Goal: Task Accomplishment & Management: Use online tool/utility

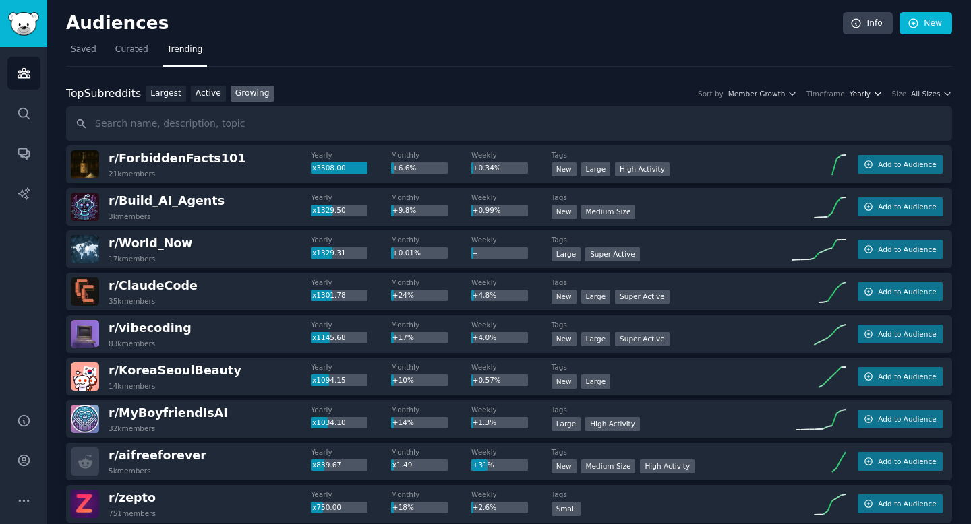
click at [877, 93] on icon "button" at bounding box center [876, 93] width 5 height 3
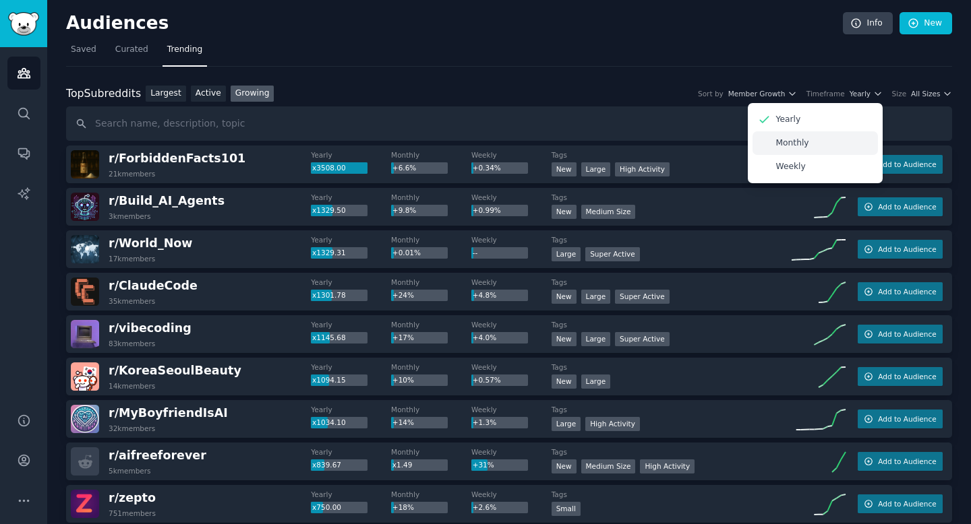
click at [838, 146] on div "Monthly" at bounding box center [814, 143] width 125 height 24
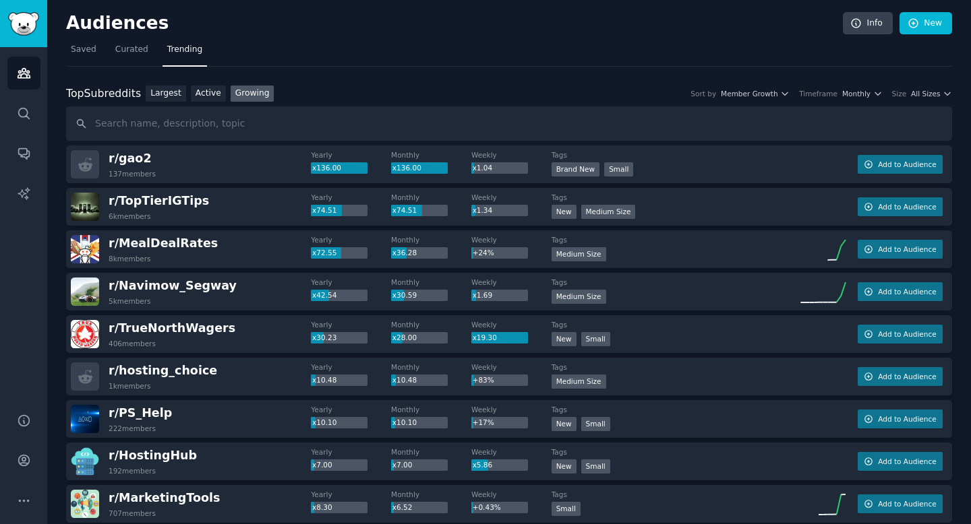
click at [932, 98] on div "Top Subreddits Top Subreddits Largest Active Growing Sort by Member Growth Time…" at bounding box center [509, 94] width 886 height 17
click at [930, 94] on span "All Sizes" at bounding box center [925, 93] width 29 height 9
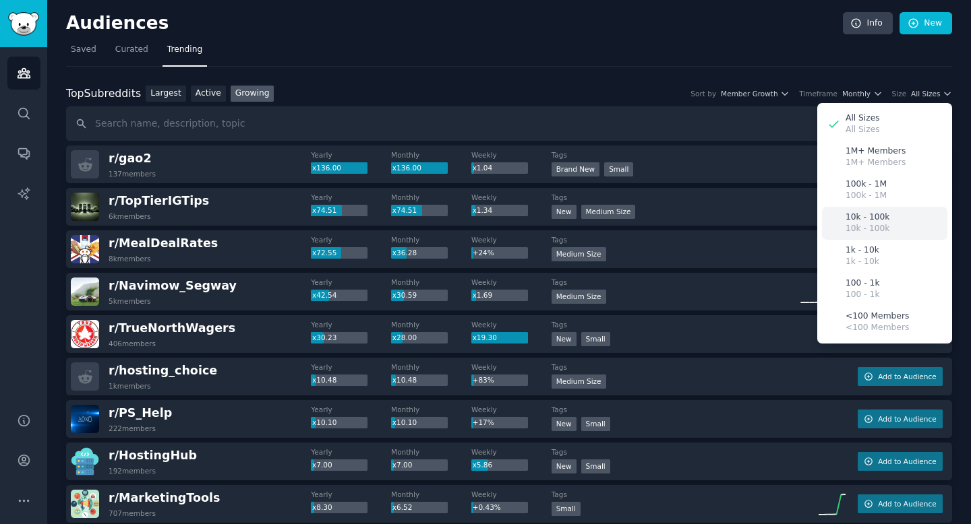
click at [877, 232] on p "10k - 100k" at bounding box center [867, 229] width 44 height 12
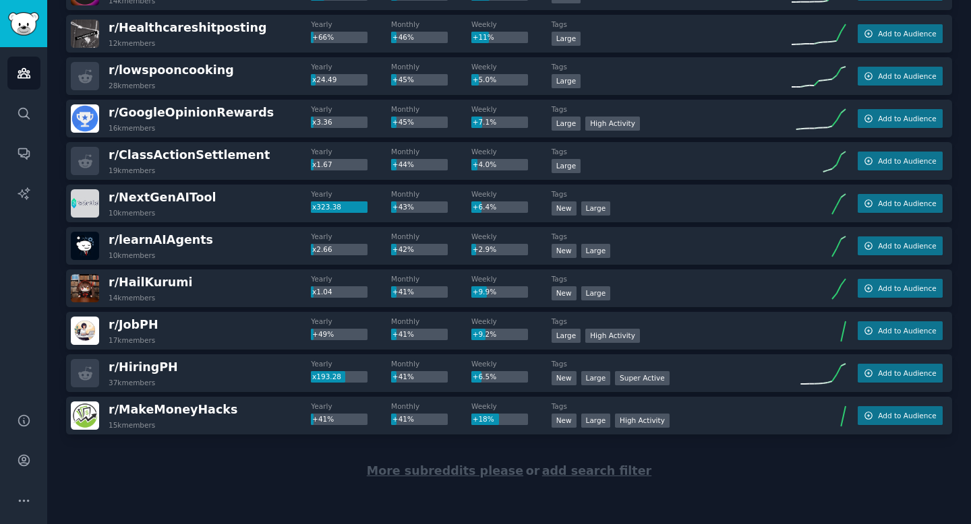
scroll to position [1831, 0]
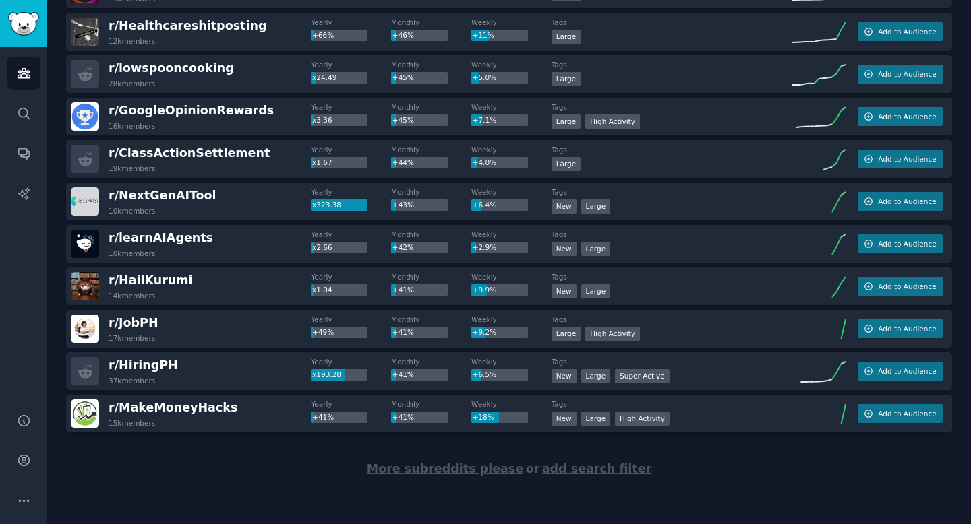
click at [497, 469] on span "More subreddits please" at bounding box center [445, 468] width 156 height 13
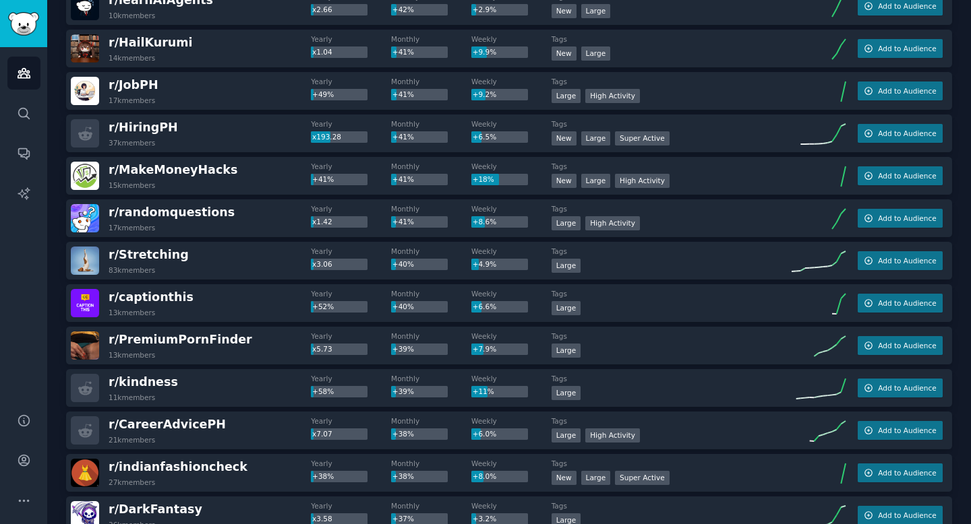
scroll to position [2071, 0]
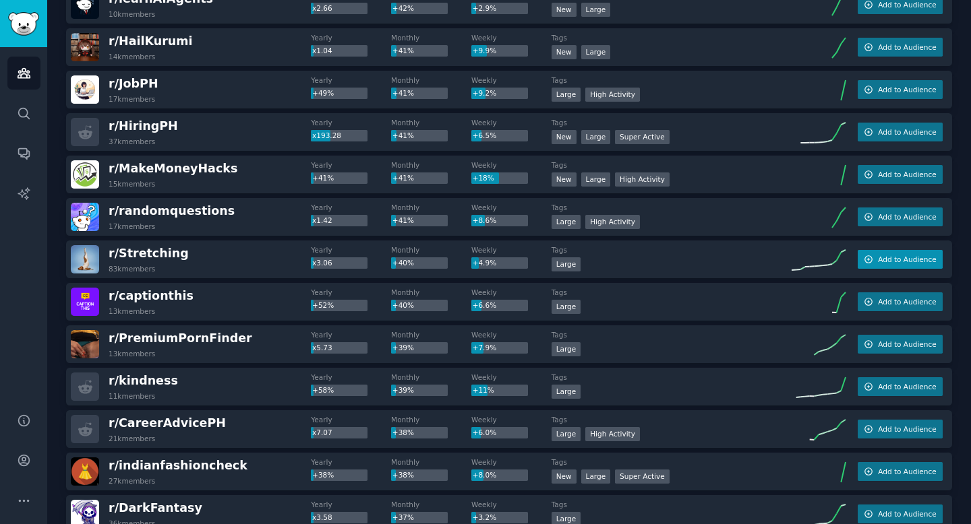
click at [872, 256] on button "Add to Audience" at bounding box center [899, 259] width 85 height 19
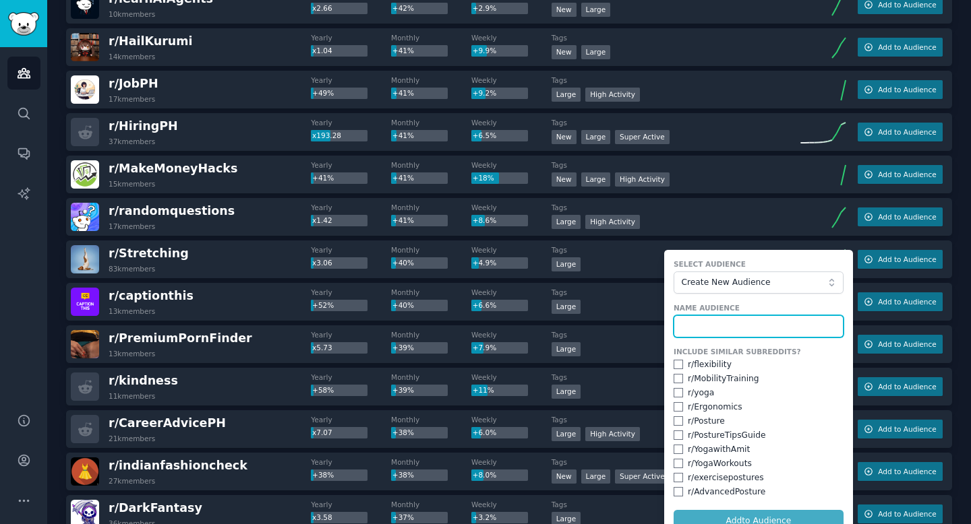
click at [733, 325] on input "text" at bounding box center [758, 326] width 170 height 23
type input "S"
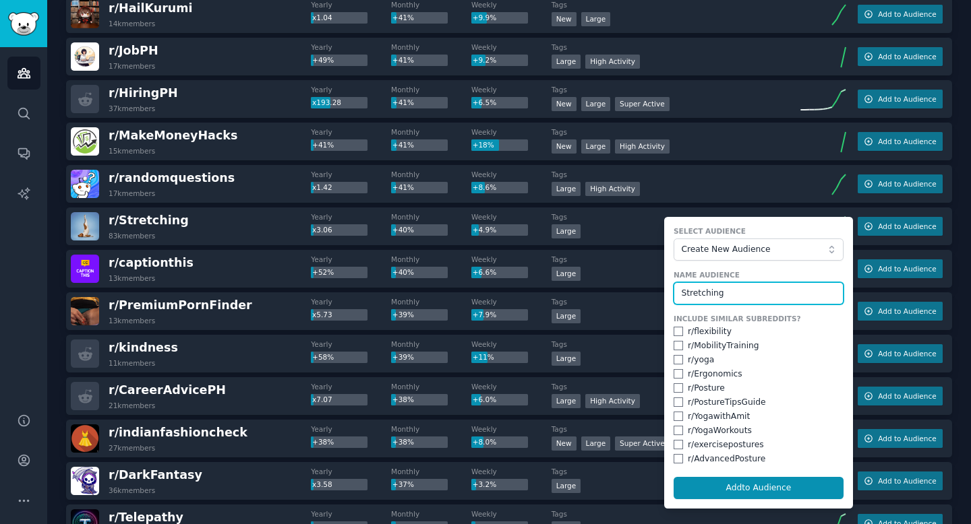
scroll to position [2108, 0]
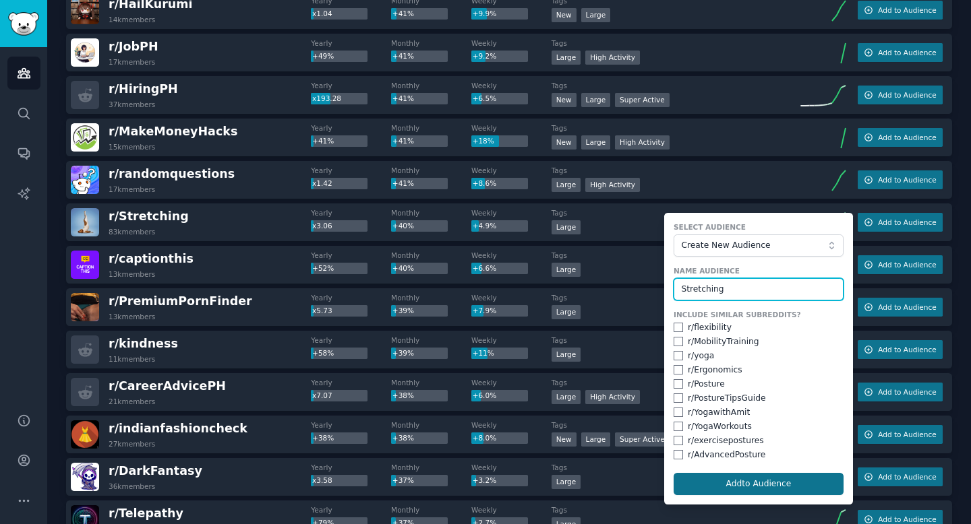
type input "Stretching"
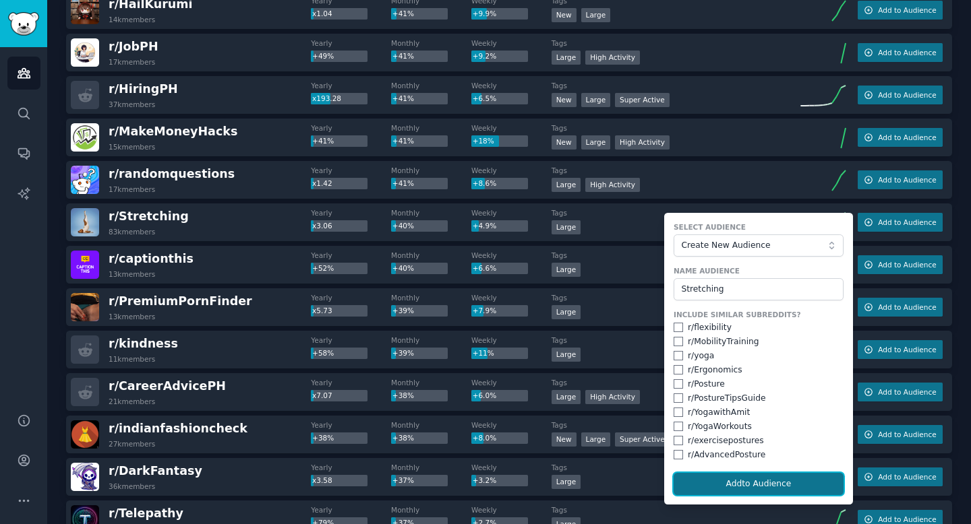
click at [780, 489] on button "Add to Audience" at bounding box center [758, 484] width 170 height 23
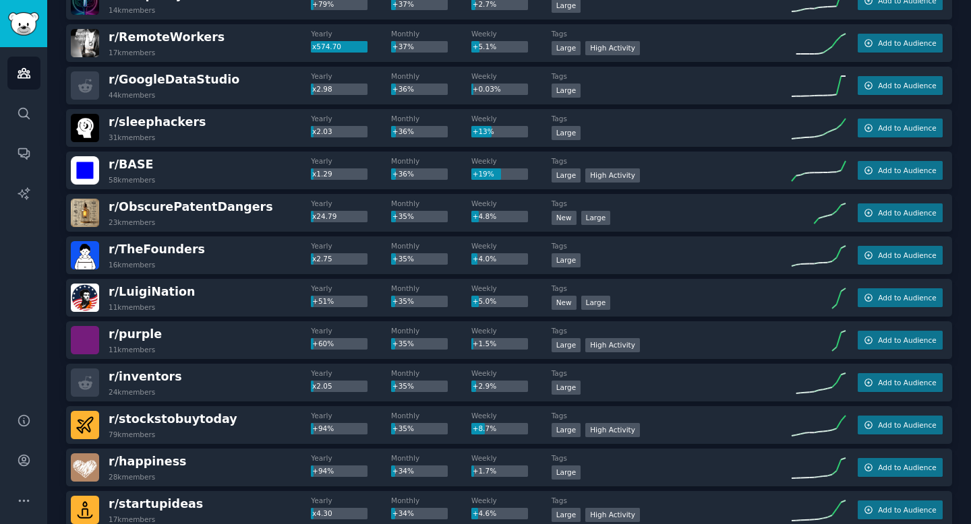
scroll to position [2626, 0]
click at [867, 127] on icon "button" at bounding box center [867, 128] width 9 height 9
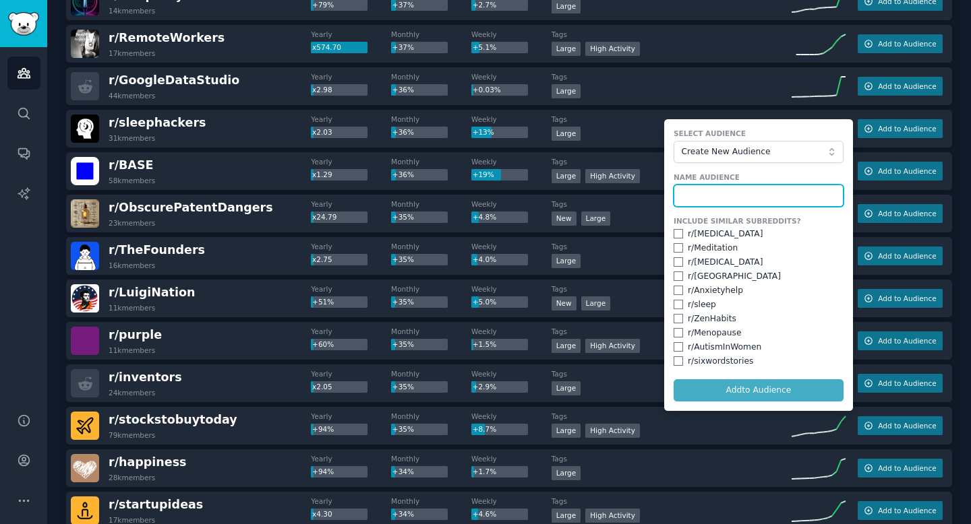
click at [749, 189] on input "text" at bounding box center [758, 196] width 170 height 23
type input "Sleep Hack"
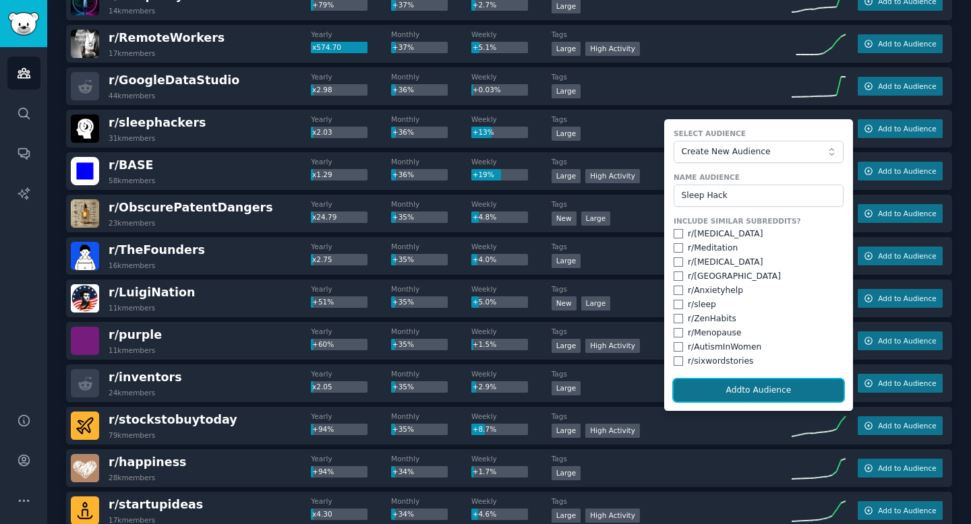
click at [769, 394] on button "Add to Audience" at bounding box center [758, 390] width 170 height 23
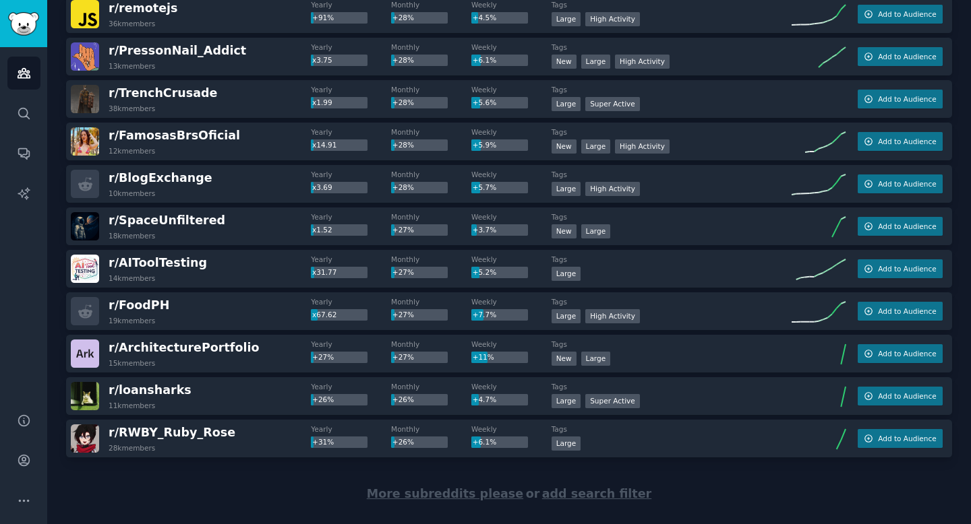
scroll to position [3954, 0]
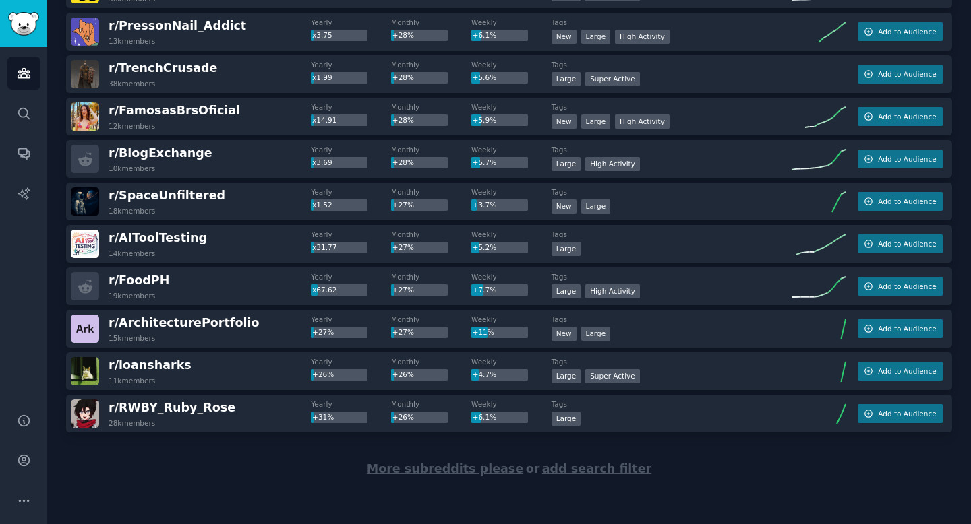
click at [468, 470] on span "More subreddits please" at bounding box center [445, 468] width 156 height 13
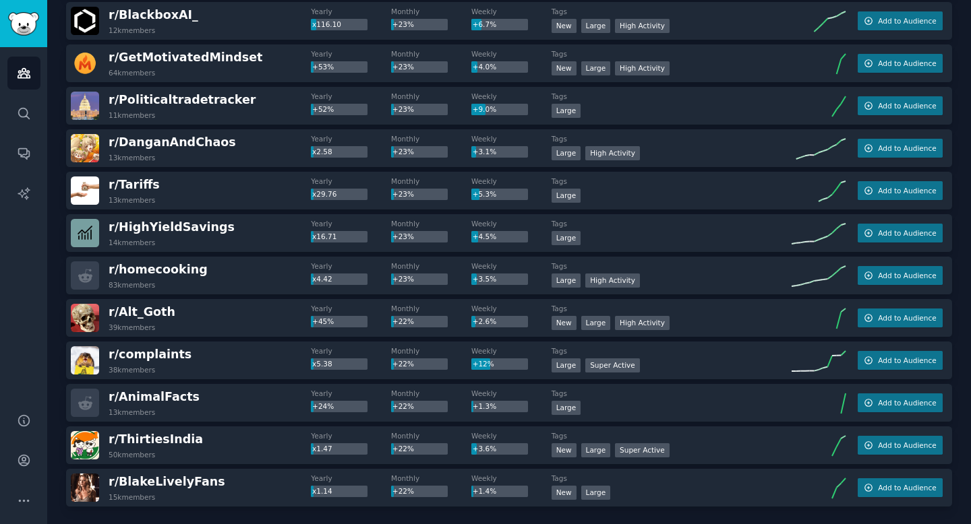
scroll to position [6078, 0]
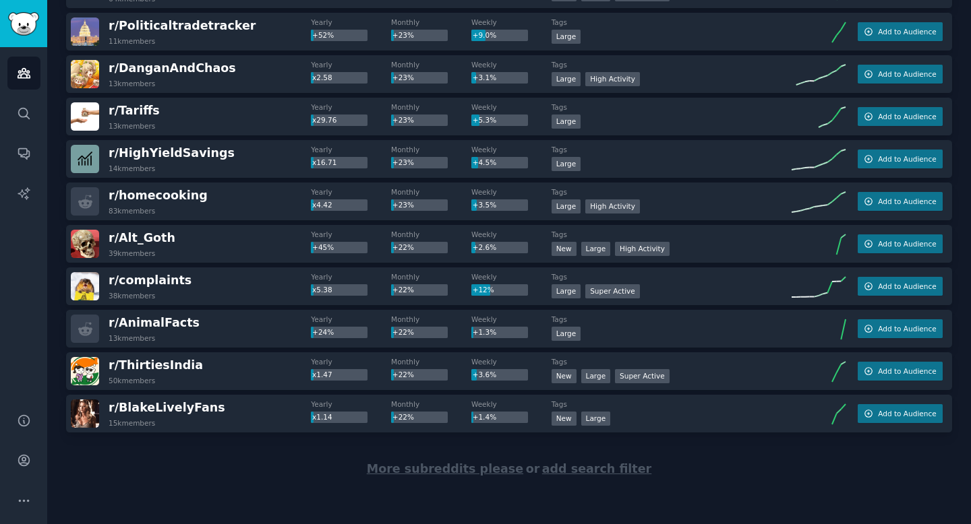
click at [470, 472] on span "More subreddits please" at bounding box center [445, 468] width 156 height 13
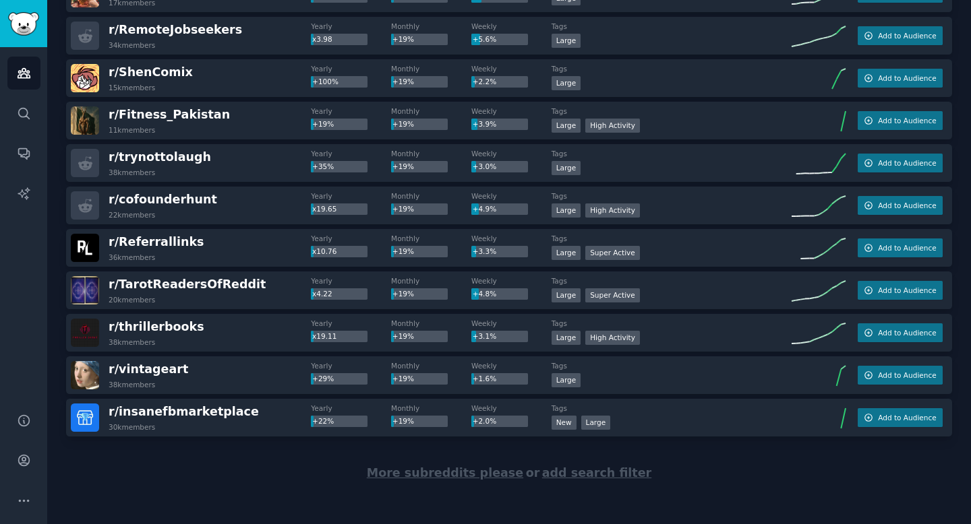
scroll to position [8201, 0]
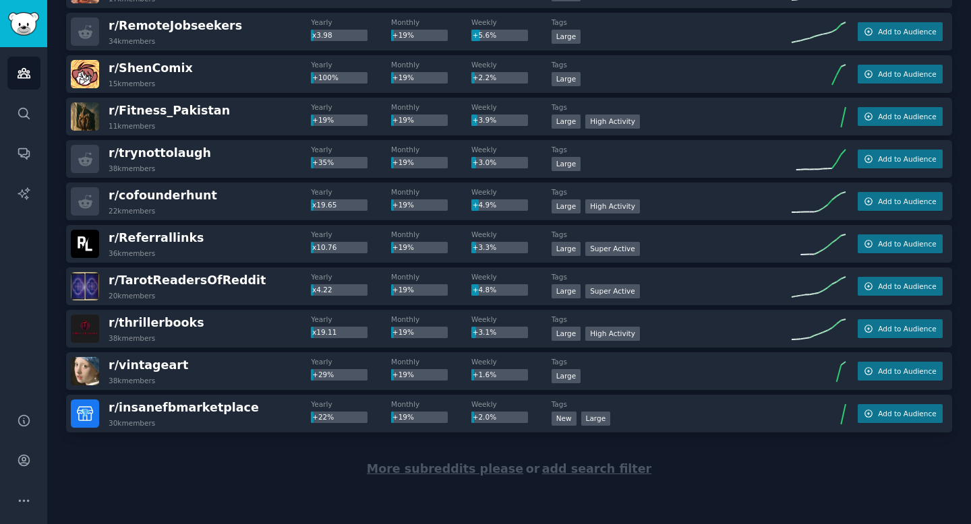
click at [450, 460] on div "More subreddits please or add search filter" at bounding box center [509, 469] width 886 height 73
click at [449, 468] on span "More subreddits please" at bounding box center [445, 468] width 156 height 13
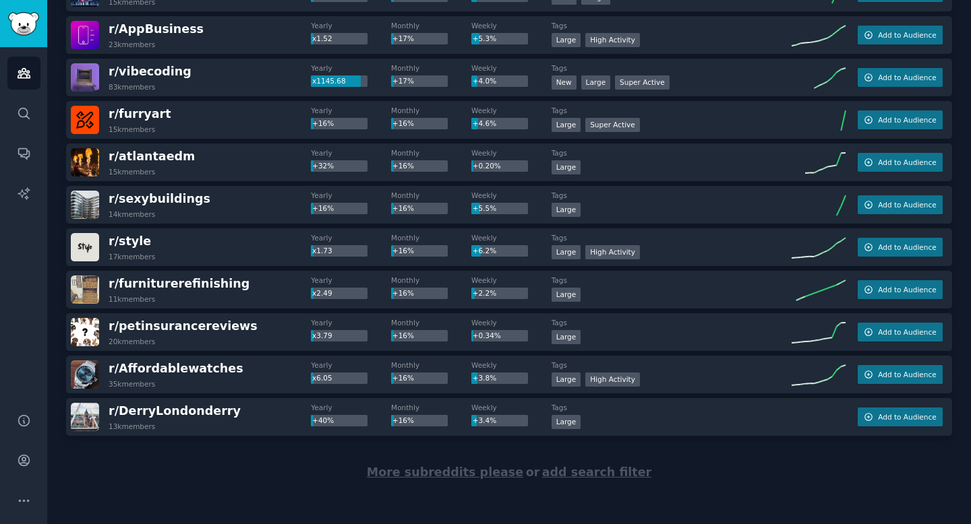
scroll to position [10321, 0]
click at [450, 469] on span "More subreddits please" at bounding box center [445, 471] width 156 height 13
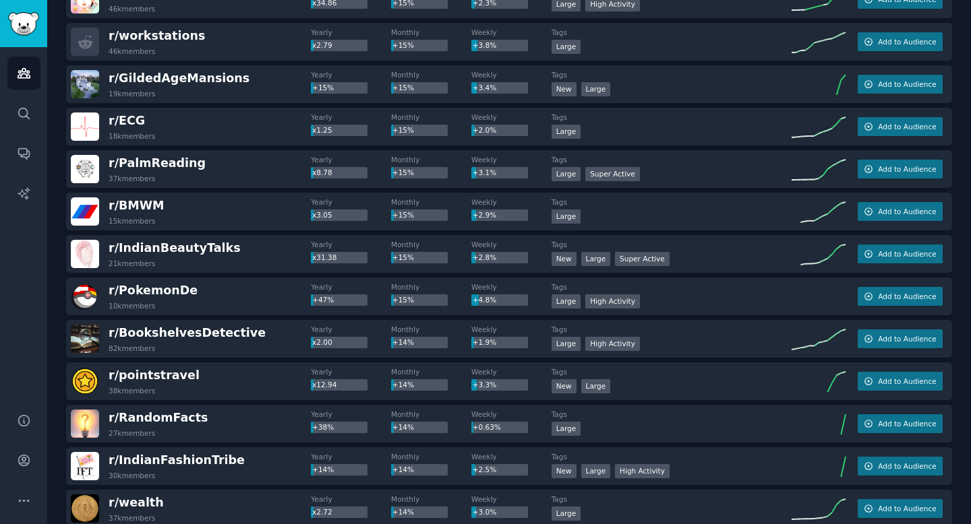
scroll to position [12447, 0]
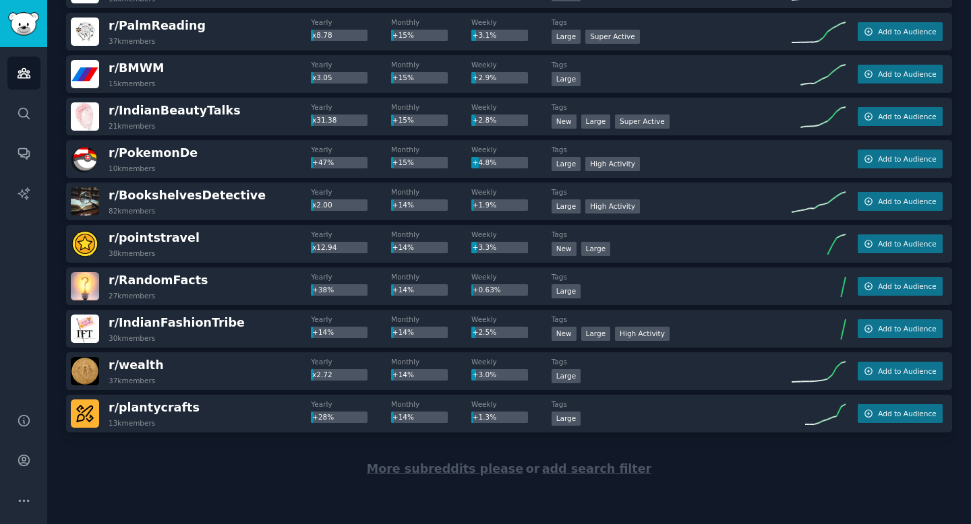
click at [491, 469] on span "More subreddits please" at bounding box center [445, 468] width 156 height 13
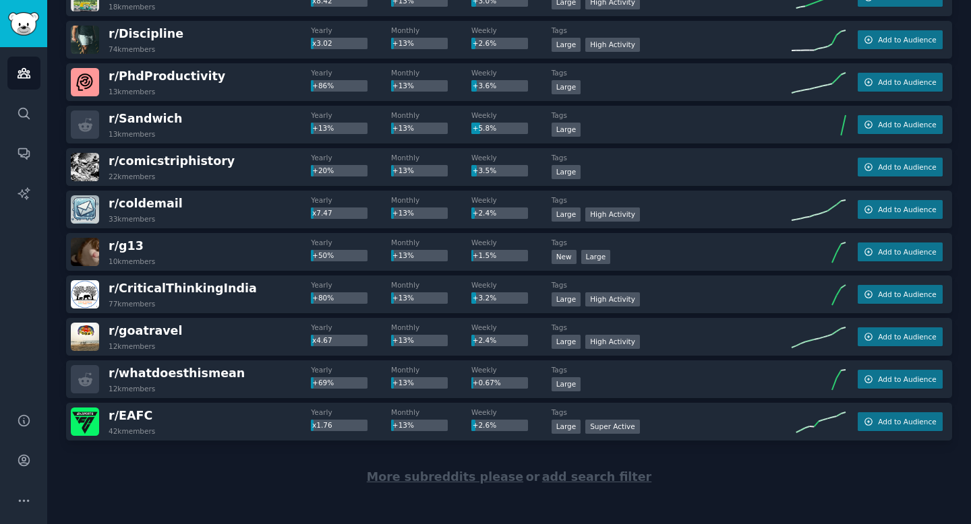
scroll to position [14570, 0]
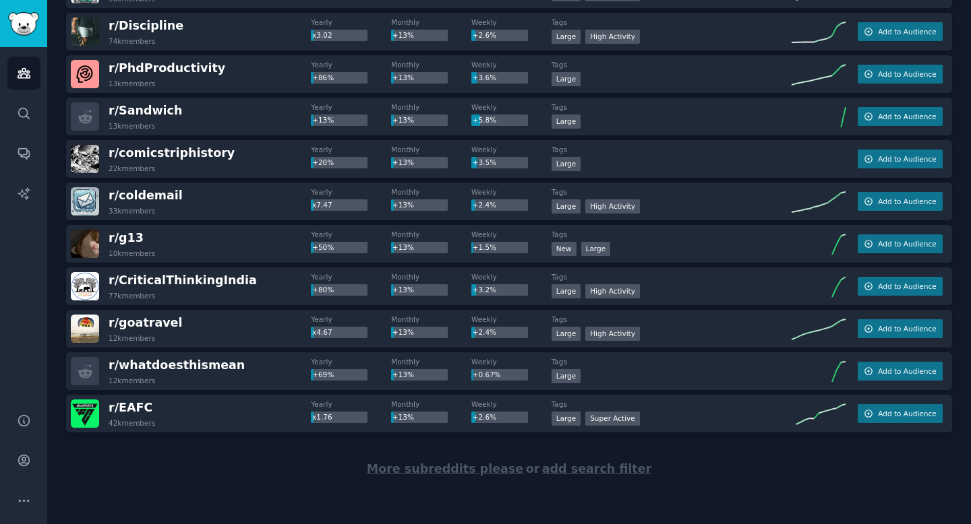
click at [490, 468] on span "More subreddits please" at bounding box center [445, 468] width 156 height 13
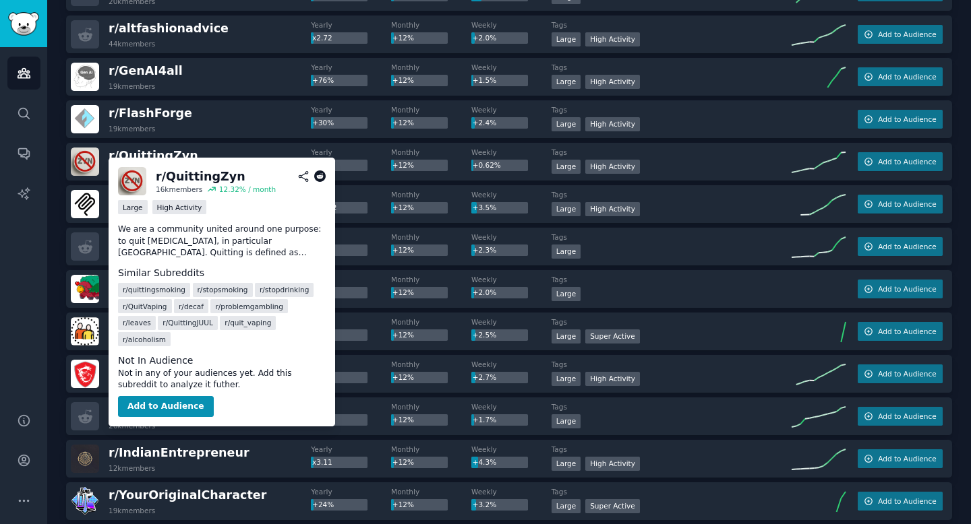
scroll to position [16442, 0]
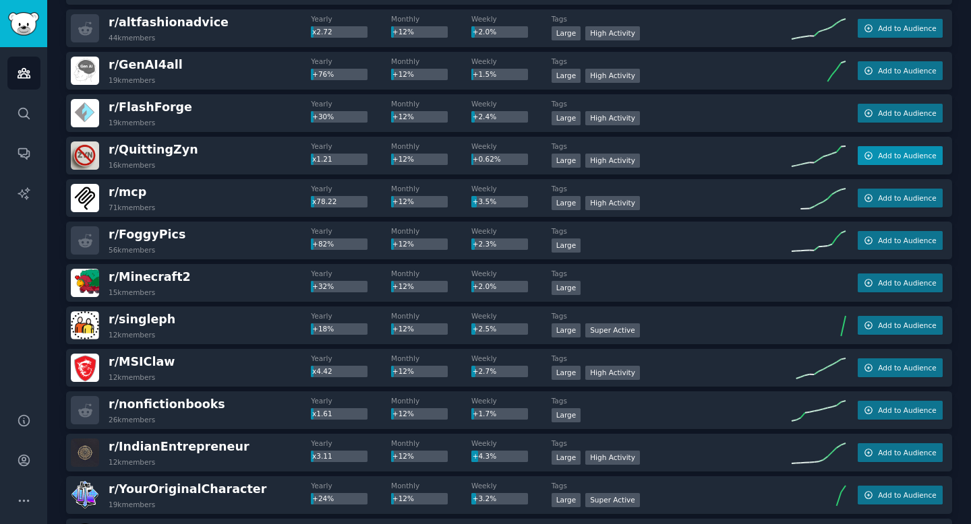
click at [881, 158] on span "Add to Audience" at bounding box center [907, 155] width 58 height 9
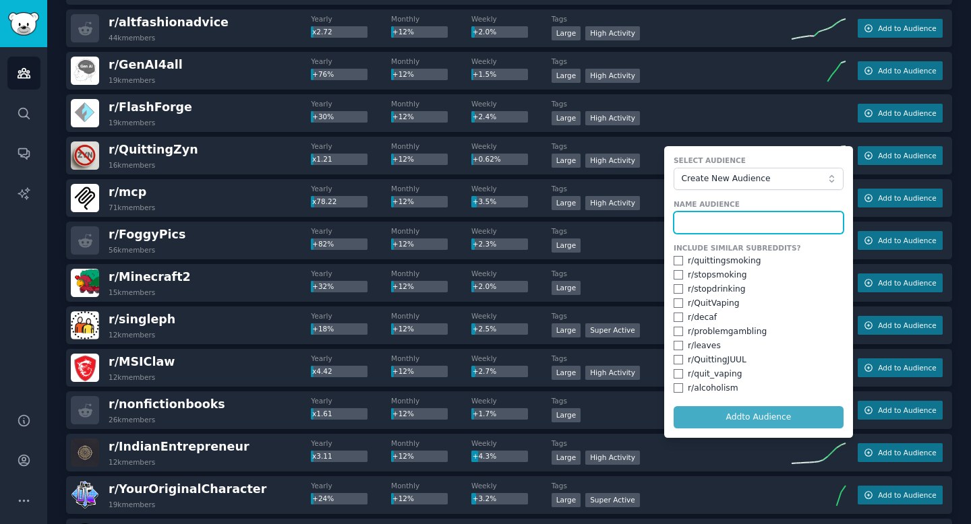
click at [735, 218] on input "text" at bounding box center [758, 223] width 170 height 23
type input "Quit Substances"
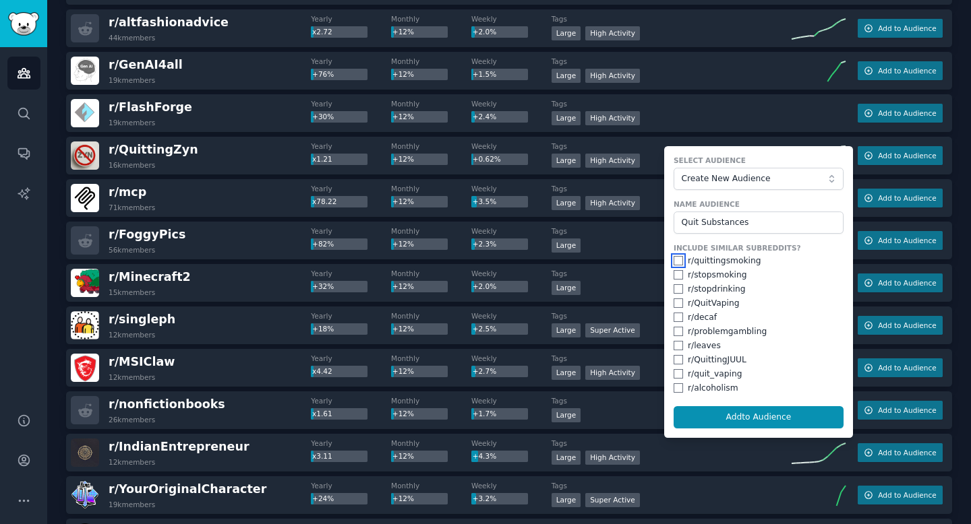
click at [673, 262] on input "checkbox" at bounding box center [677, 260] width 9 height 9
checkbox input "true"
click at [675, 279] on input "checkbox" at bounding box center [677, 274] width 9 height 9
checkbox input "true"
click at [675, 288] on input "checkbox" at bounding box center [677, 288] width 9 height 9
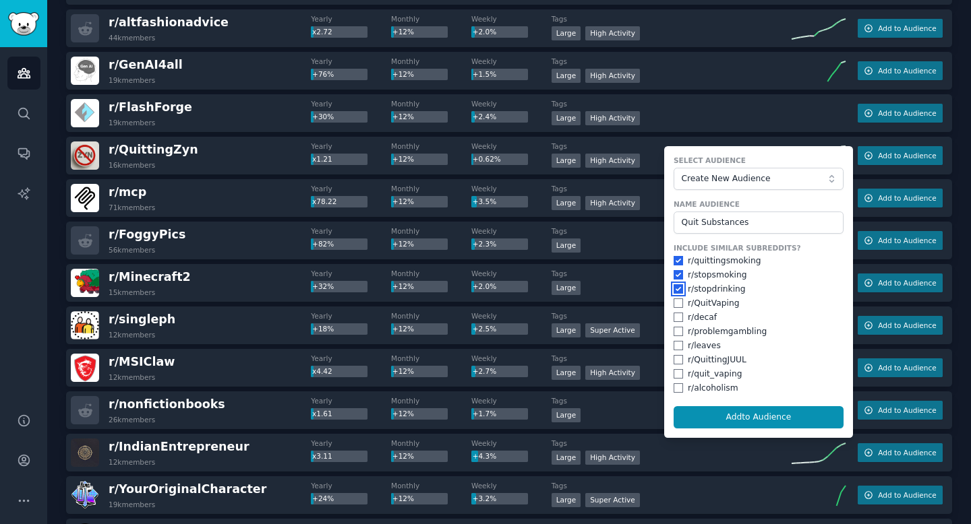
checkbox input "true"
click at [675, 298] on div "r/ QuitVaping" at bounding box center [758, 304] width 170 height 12
click at [675, 305] on input "checkbox" at bounding box center [677, 303] width 9 height 9
checkbox input "true"
click at [676, 317] on input "checkbox" at bounding box center [677, 317] width 9 height 9
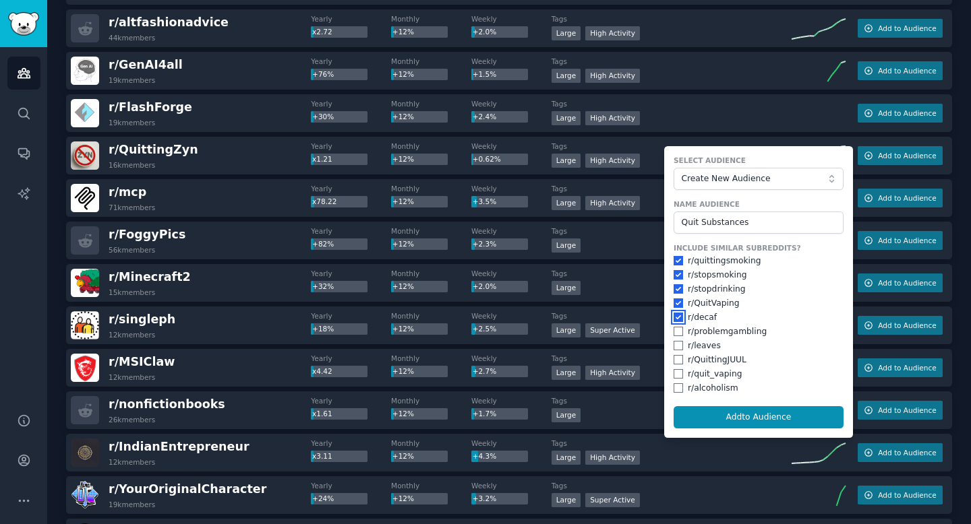
checkbox input "true"
click at [669, 377] on form "Select Audience Create New Audience Name Audience Quit Substances Include Simil…" at bounding box center [758, 292] width 189 height 292
click at [676, 377] on input "checkbox" at bounding box center [677, 373] width 9 height 9
checkbox input "true"
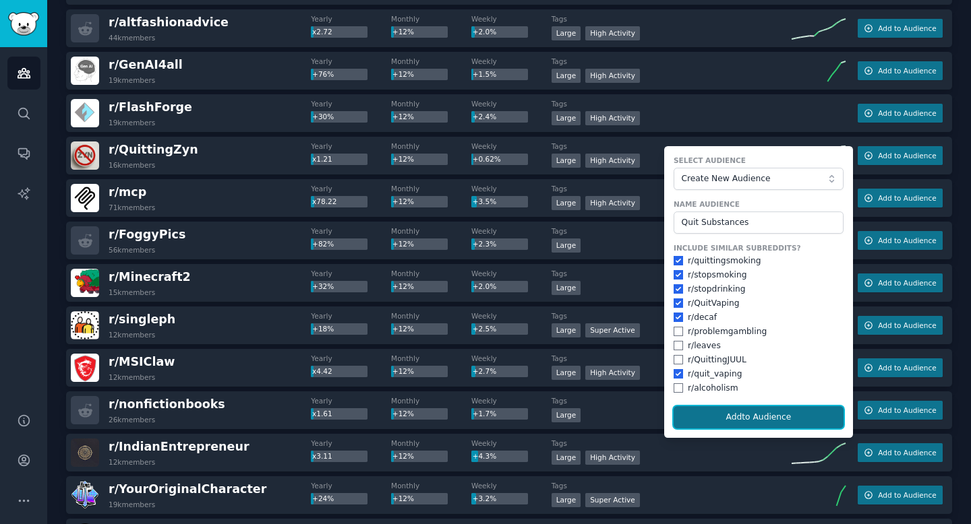
click at [712, 406] on button "Add to Audience" at bounding box center [758, 417] width 170 height 23
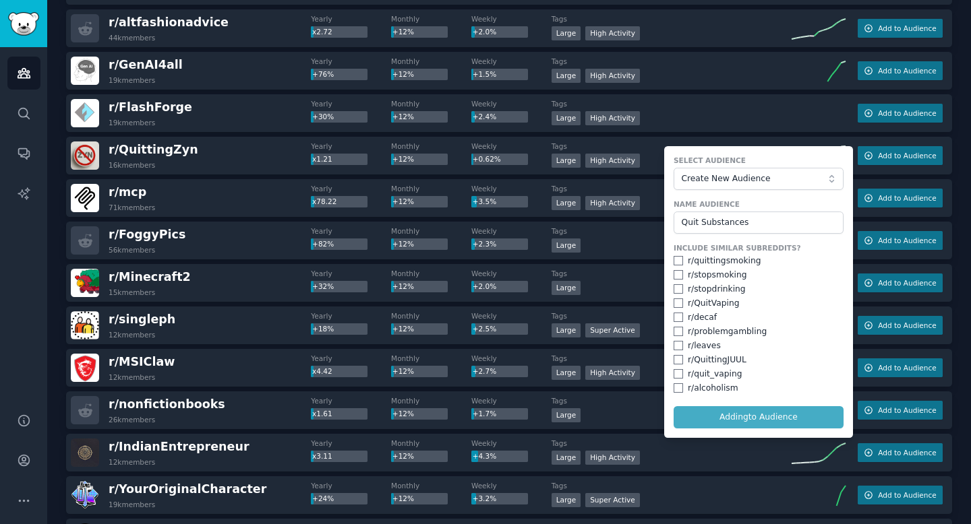
checkbox input "false"
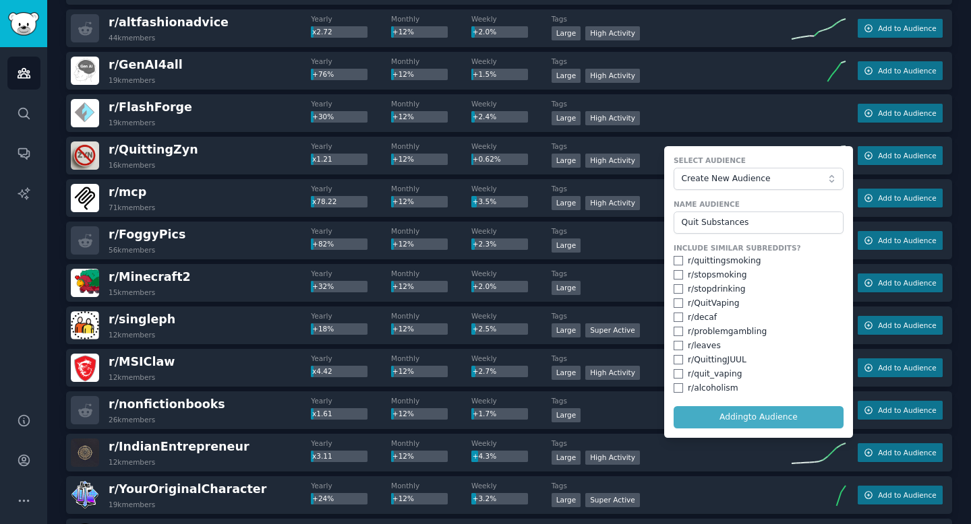
checkbox input "false"
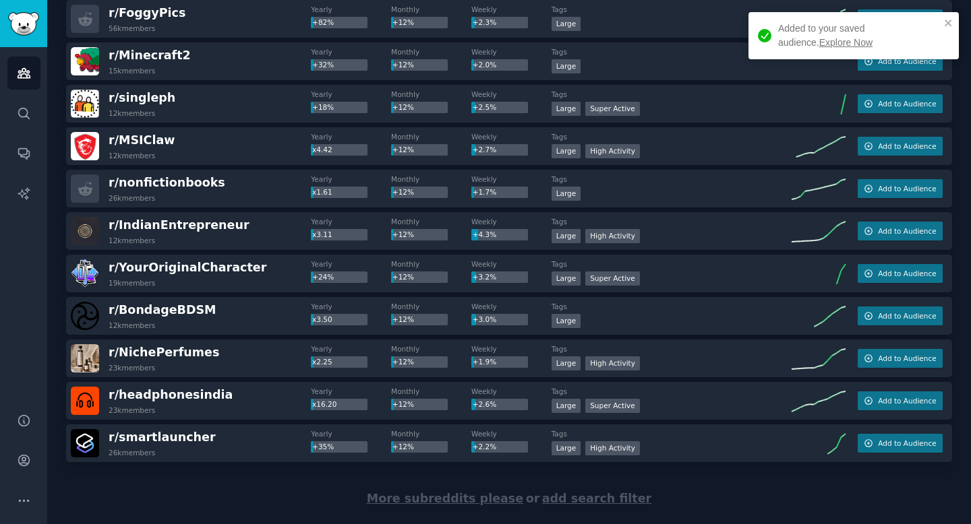
scroll to position [16665, 0]
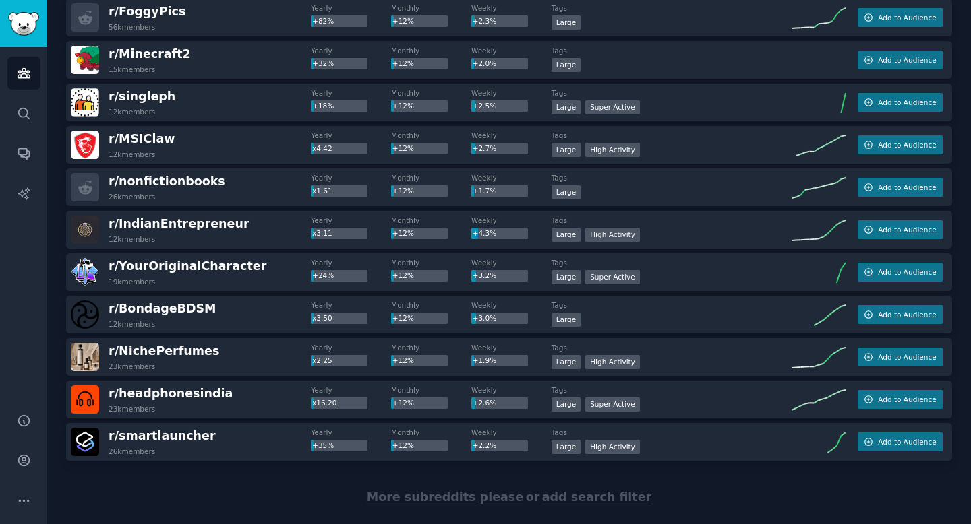
click at [445, 499] on span "More subreddits please" at bounding box center [445, 497] width 156 height 13
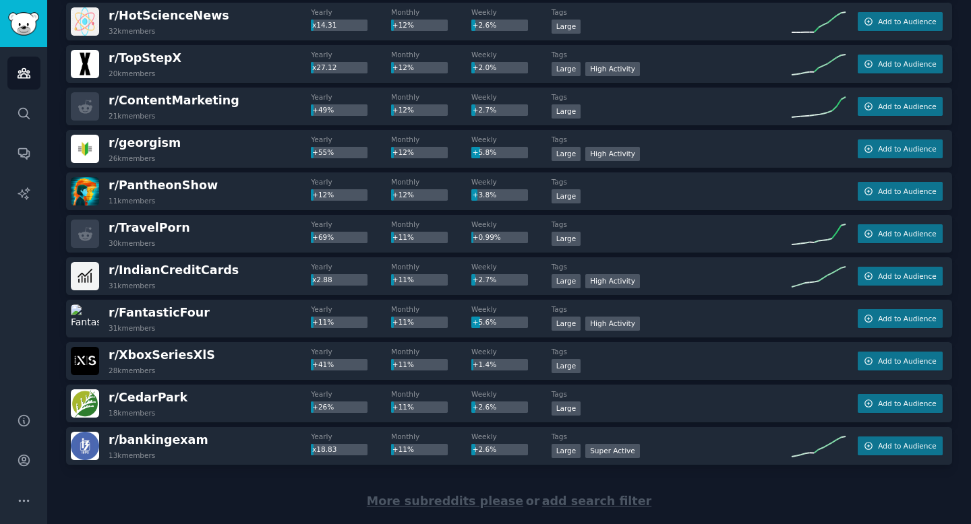
scroll to position [18816, 0]
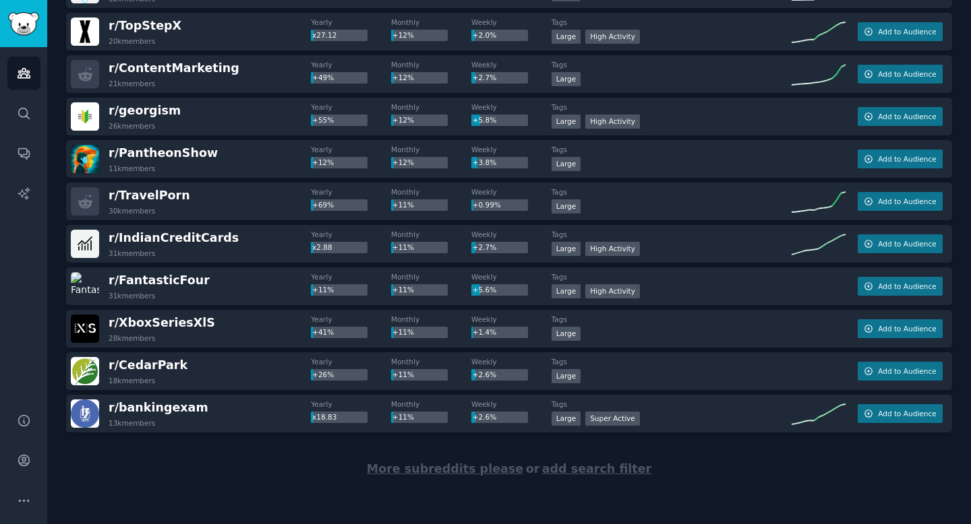
click at [486, 477] on div "More subreddits please or add search filter" at bounding box center [509, 469] width 886 height 73
click at [486, 473] on span "More subreddits please" at bounding box center [445, 468] width 156 height 13
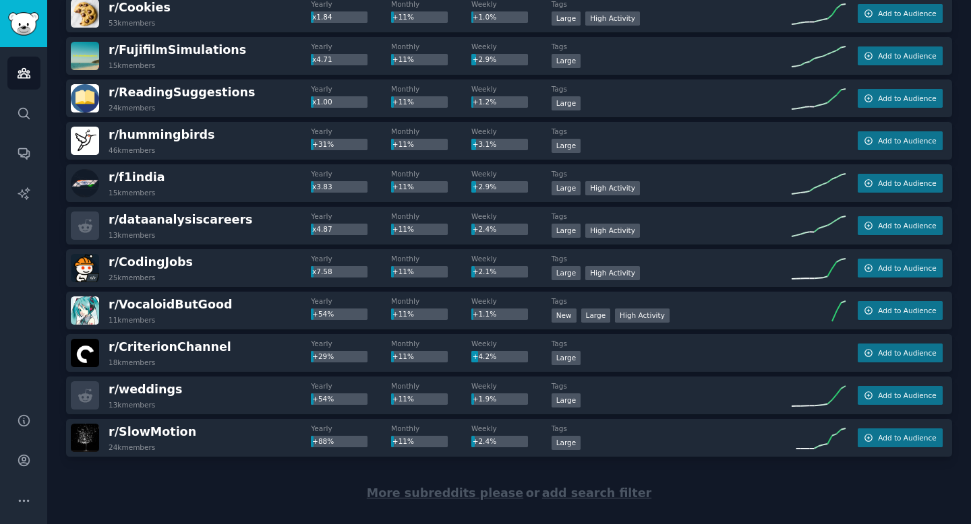
scroll to position [20937, 0]
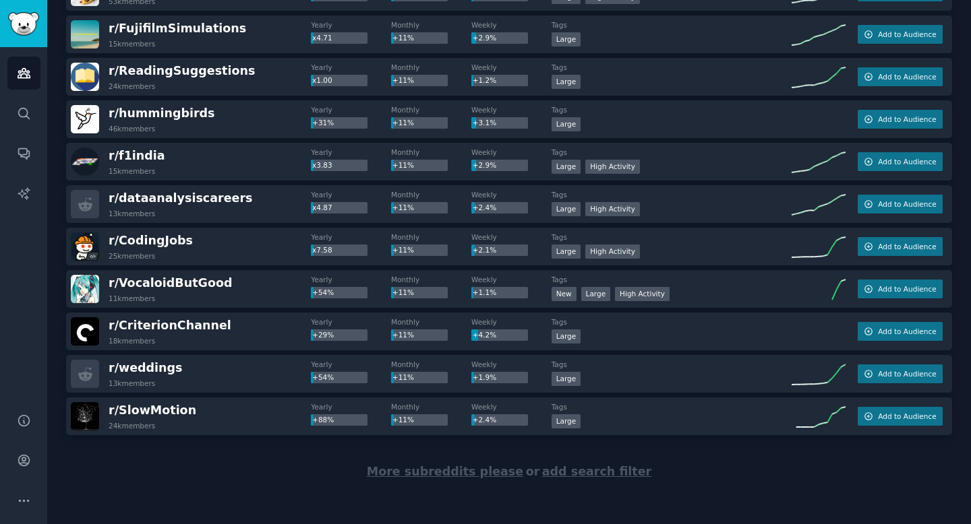
click at [455, 472] on span "More subreddits please" at bounding box center [445, 471] width 156 height 13
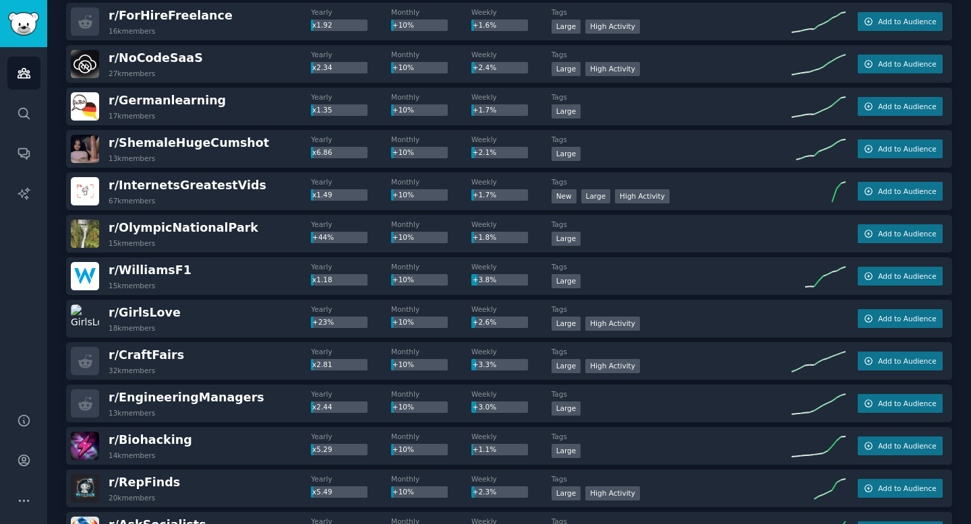
scroll to position [22696, 0]
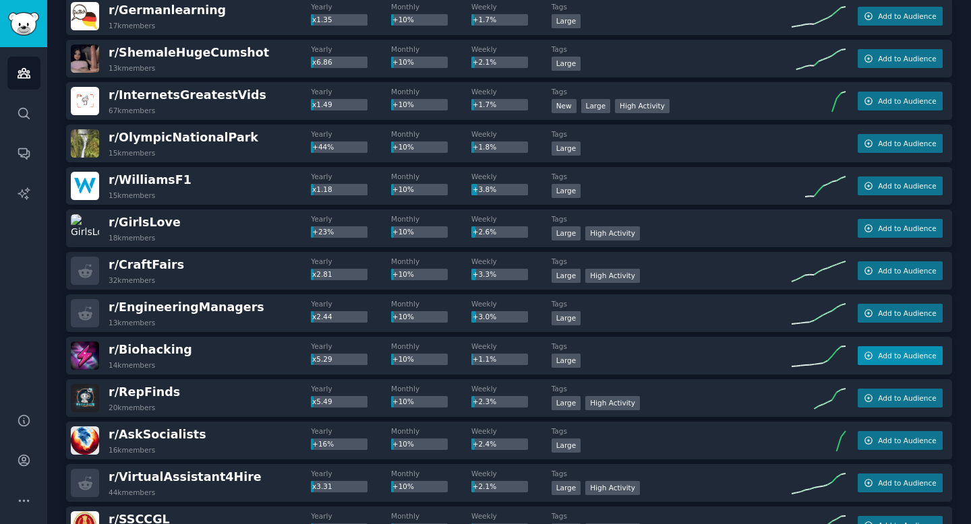
click at [873, 356] on button "Add to Audience" at bounding box center [899, 355] width 85 height 19
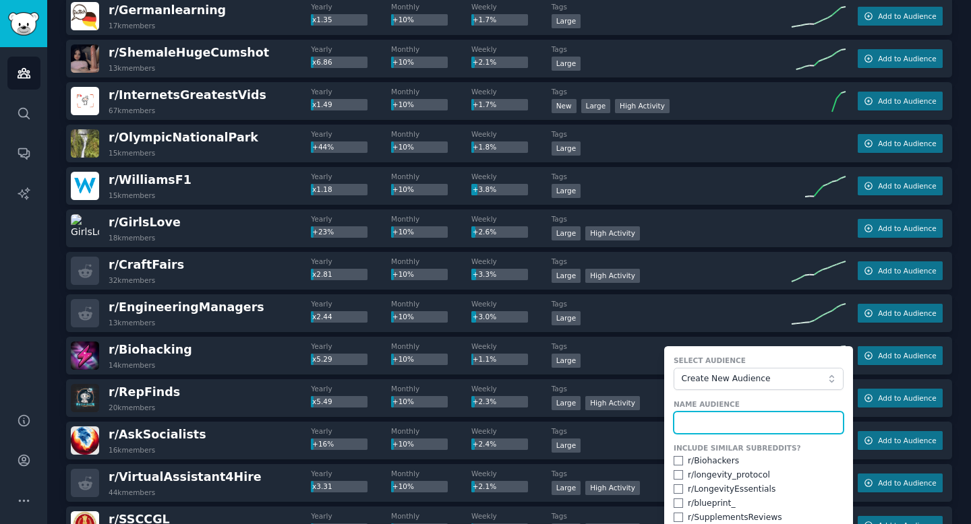
click at [772, 427] on input "text" at bounding box center [758, 423] width 170 height 23
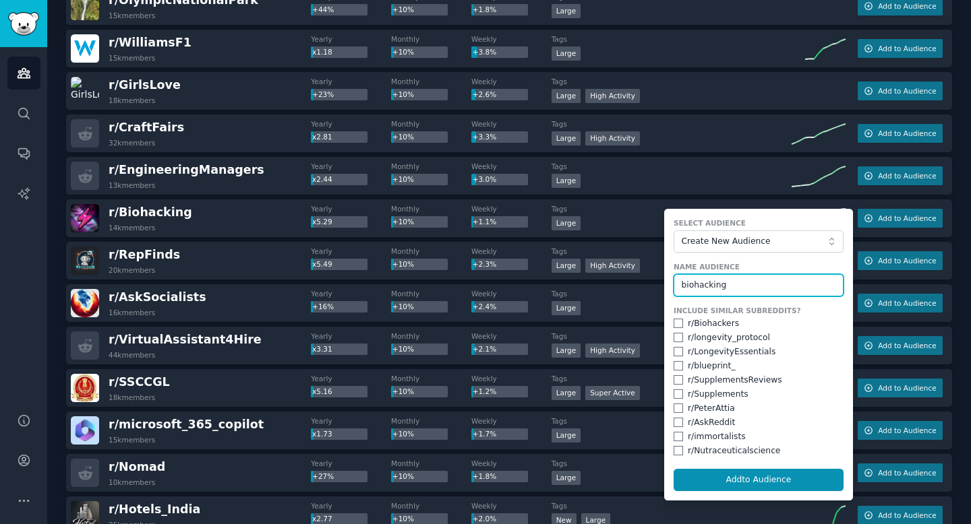
scroll to position [22835, 0]
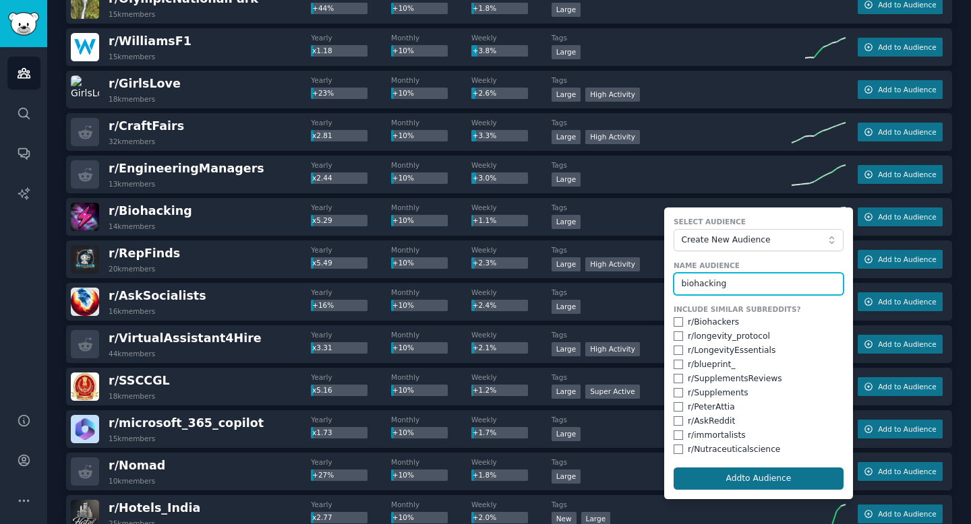
type input "biohacking"
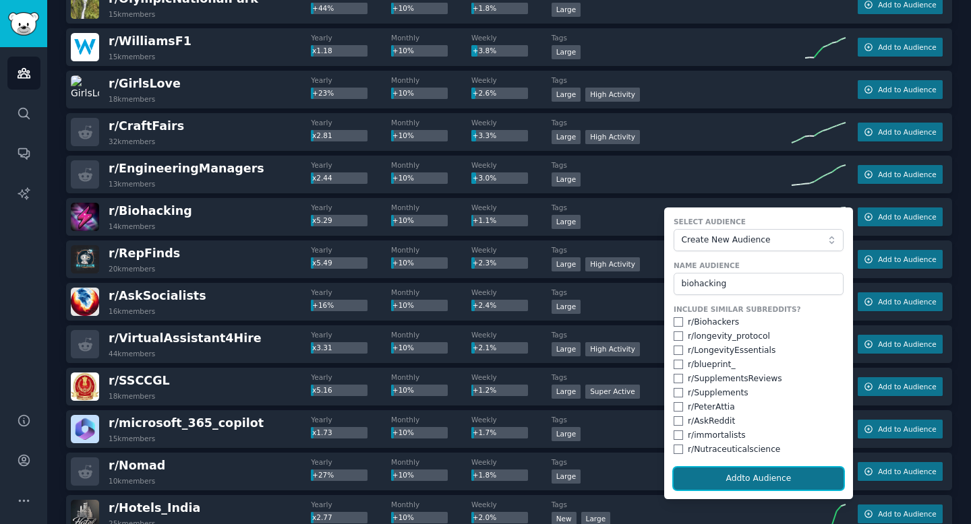
click at [766, 477] on button "Add to Audience" at bounding box center [758, 479] width 170 height 23
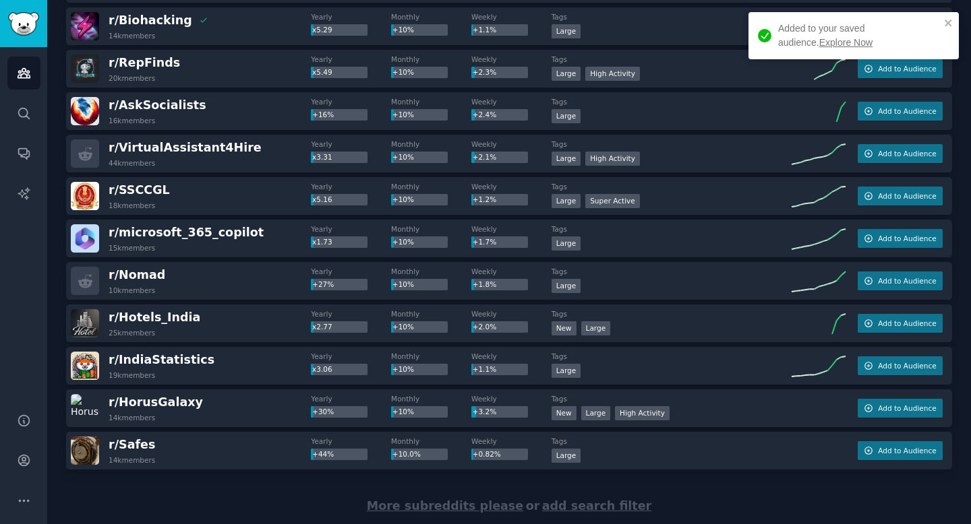
scroll to position [23063, 0]
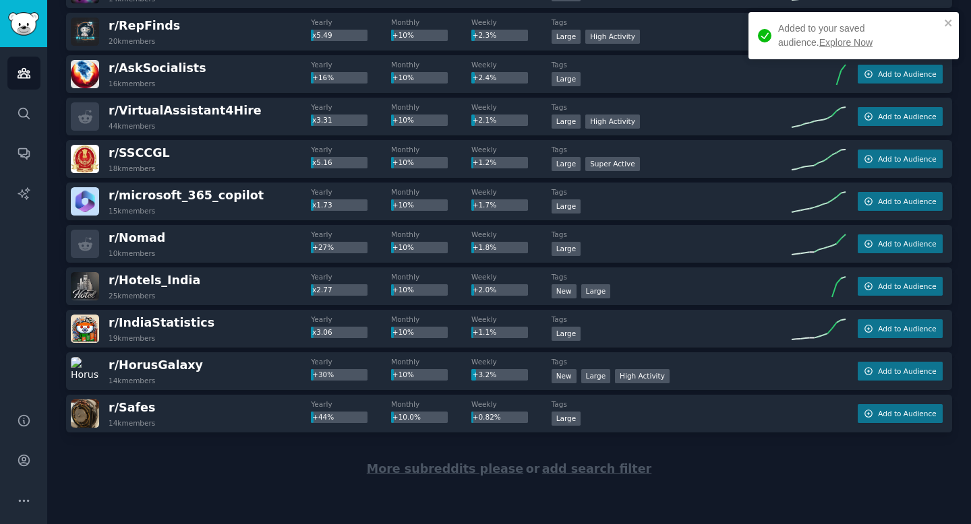
click at [456, 472] on span "More subreddits please" at bounding box center [445, 468] width 156 height 13
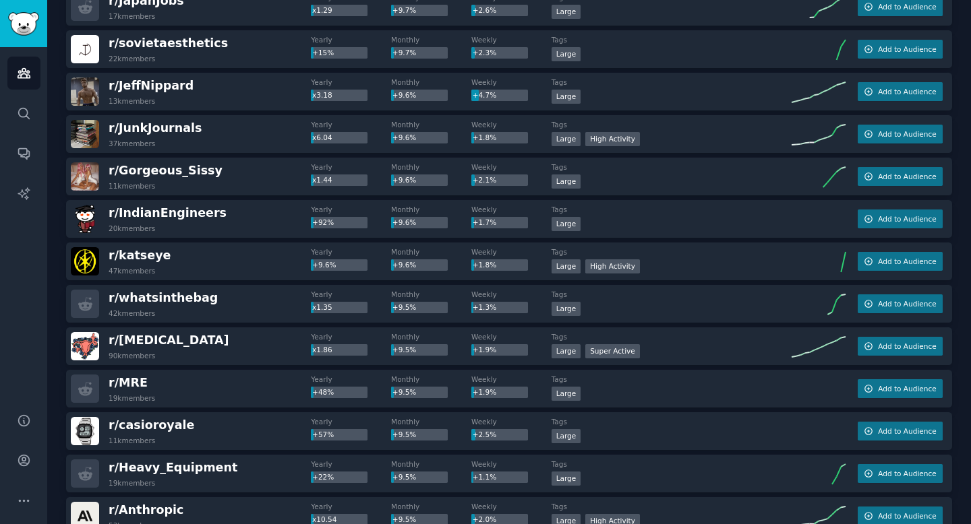
scroll to position [24914, 0]
